Goal: Navigation & Orientation: Go to known website

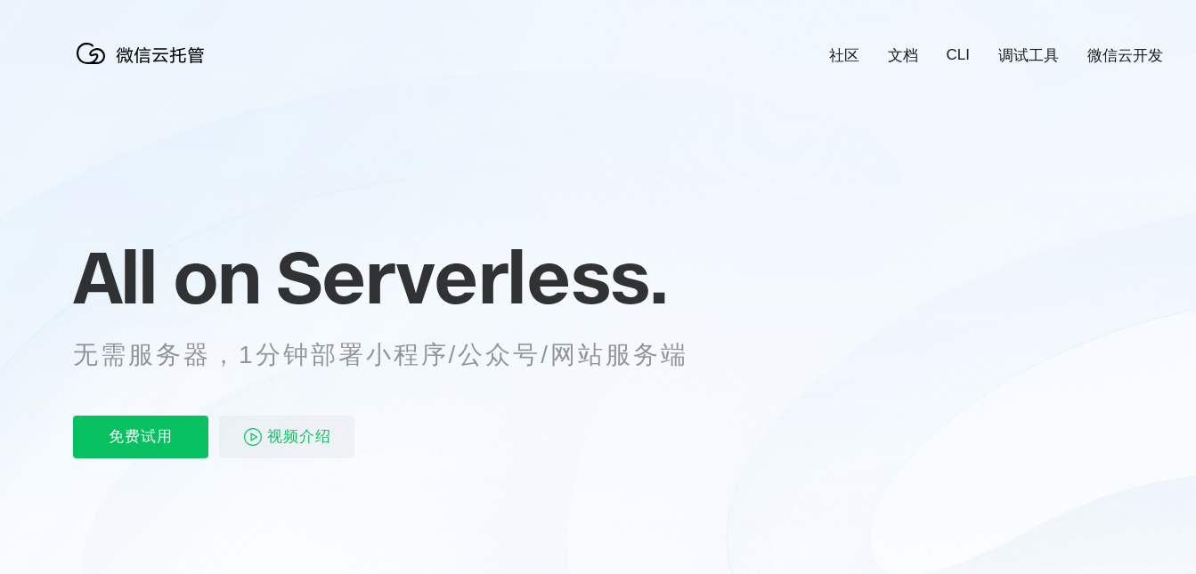
scroll to position [0, 3166]
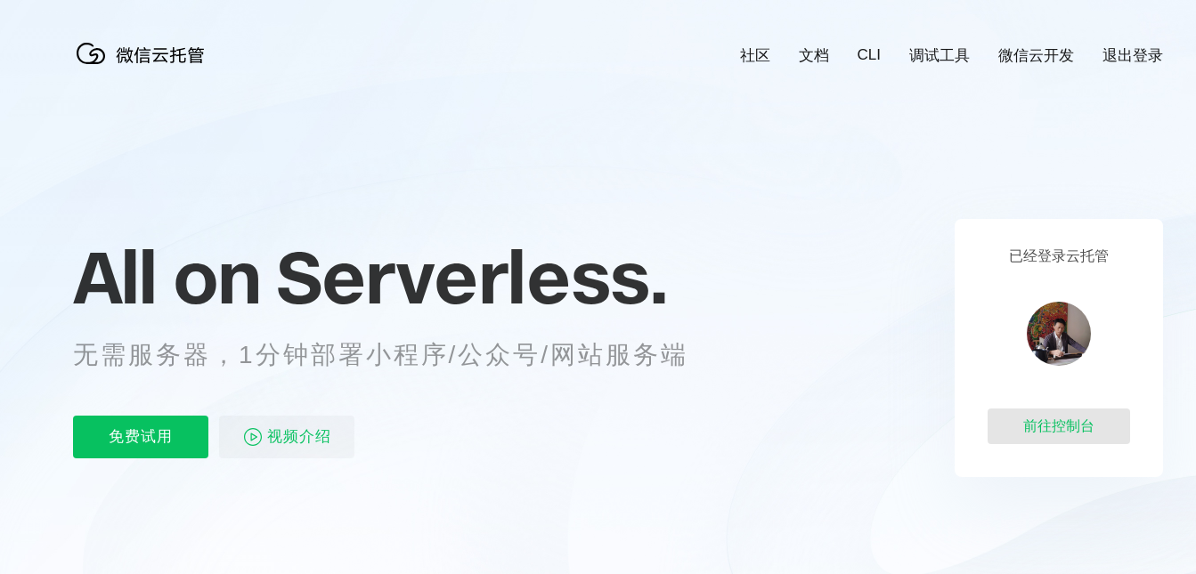
click at [1059, 423] on div "前往控制台" at bounding box center [1058, 427] width 142 height 36
